Goal: Check status: Check status

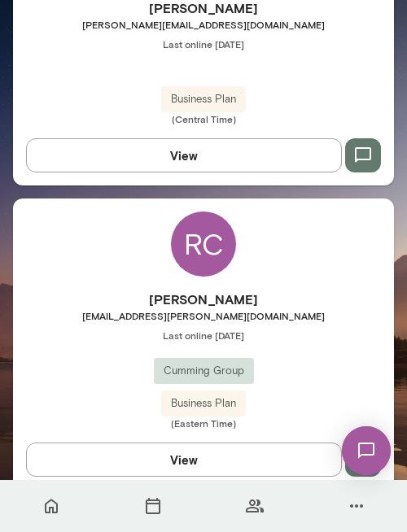
scroll to position [2757, 0]
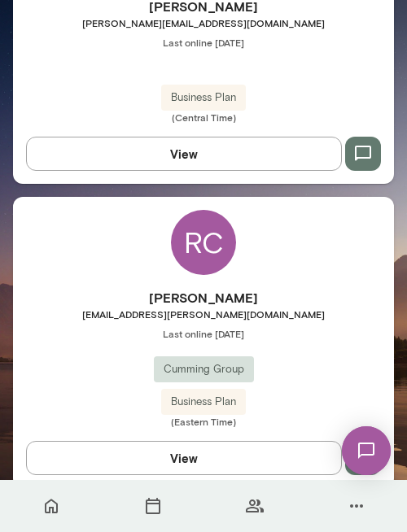
click at [208, 218] on div "RC" at bounding box center [203, 242] width 65 height 65
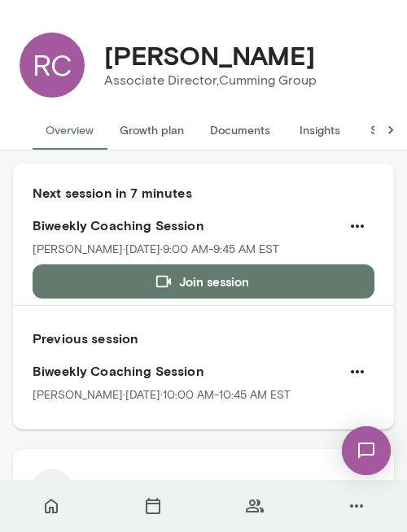
click at [389, 128] on icon at bounding box center [390, 130] width 16 height 16
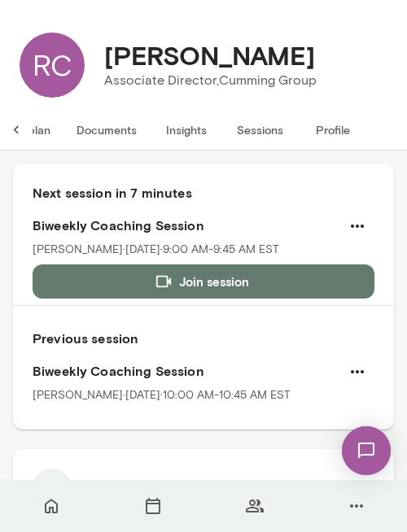
scroll to position [0, 227]
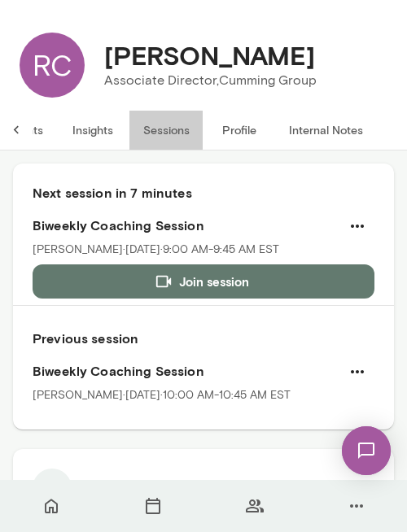
click at [174, 134] on button "Sessions" at bounding box center [165, 130] width 73 height 39
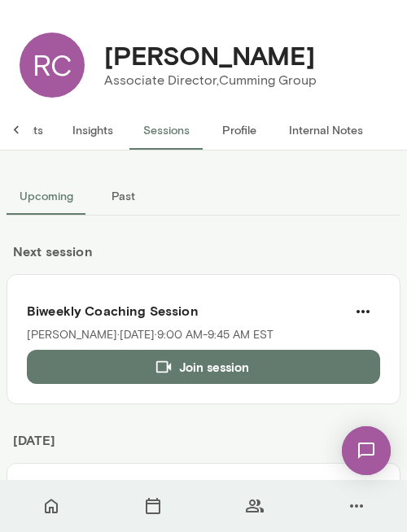
click at [115, 189] on button "Past" at bounding box center [122, 195] width 73 height 39
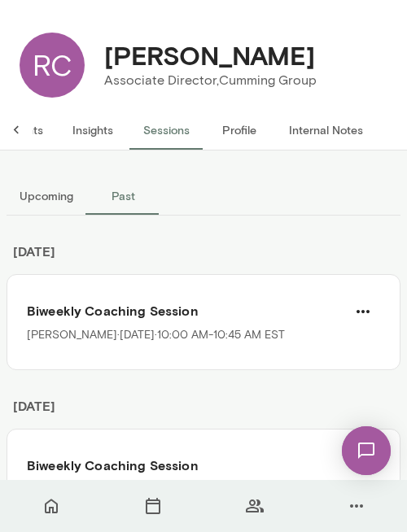
scroll to position [18, 0]
